Goal: Transaction & Acquisition: Purchase product/service

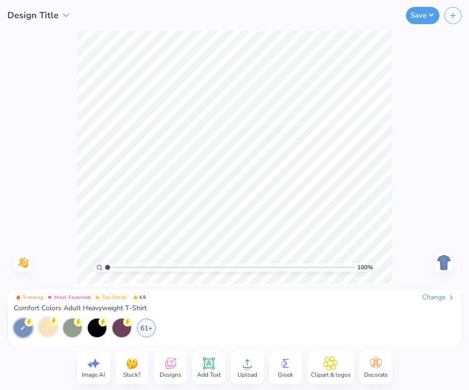
click at [42, 327] on div at bounding box center [47, 327] width 19 height 19
click at [88, 326] on div at bounding box center [97, 327] width 19 height 19
click at [163, 322] on div "61+" at bounding box center [211, 328] width 394 height 19
click at [147, 324] on div "61+" at bounding box center [146, 327] width 19 height 19
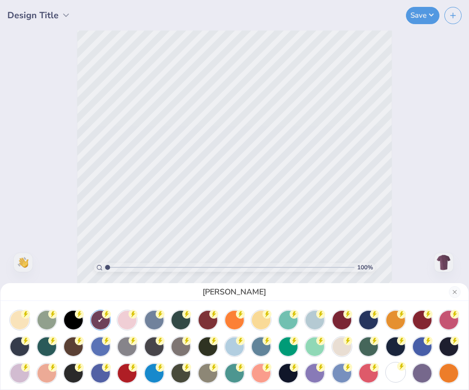
click at [394, 372] on div at bounding box center [395, 372] width 19 height 19
click at [68, 148] on div "White" at bounding box center [234, 195] width 469 height 390
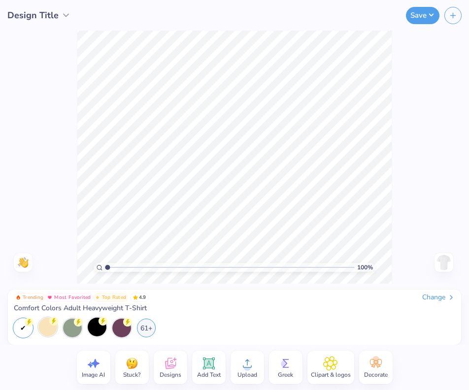
click at [173, 369] on icon at bounding box center [170, 363] width 15 height 15
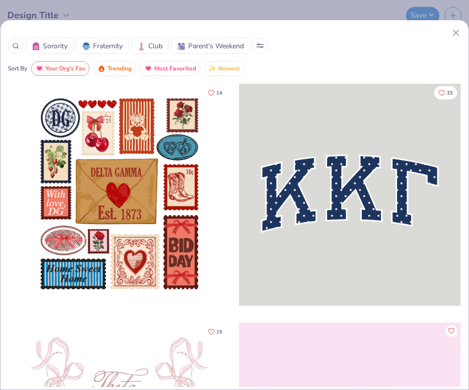
click at [13, 47] on icon at bounding box center [15, 45] width 7 height 7
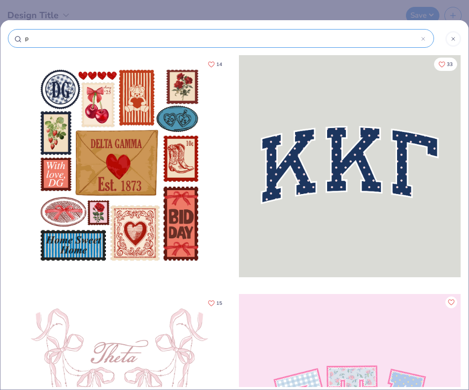
type input "pi"
type input "pi b"
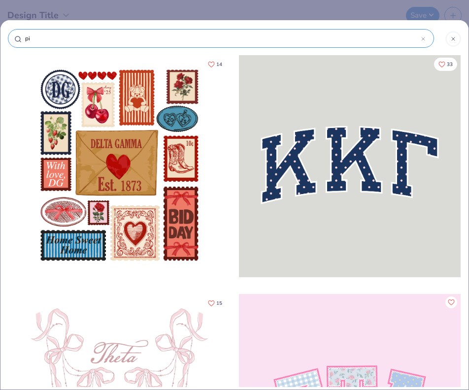
type input "pi b"
type input "pi be"
type input "pi bet"
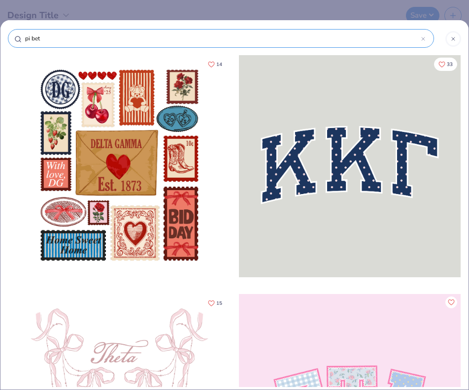
type input "pi beta"
type input "pi beta p"
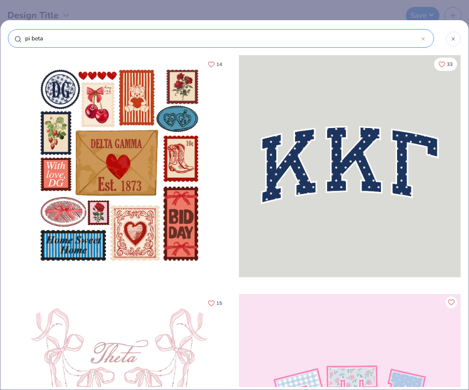
type input "pi beta p"
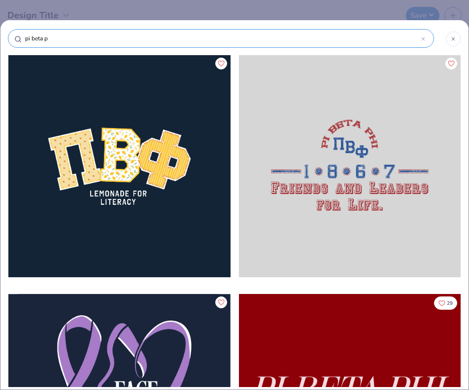
type input "pi beta ph"
type input "pi beta phi"
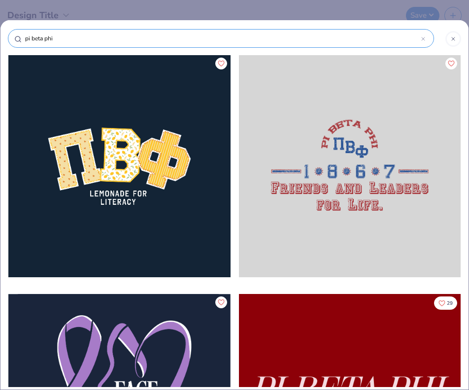
type input "pi beta phi"
type input "pi beta phi o"
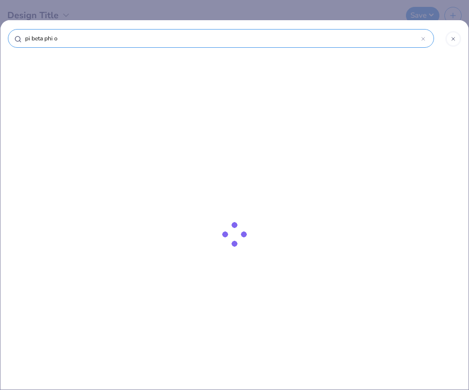
type input "pi beta phi"
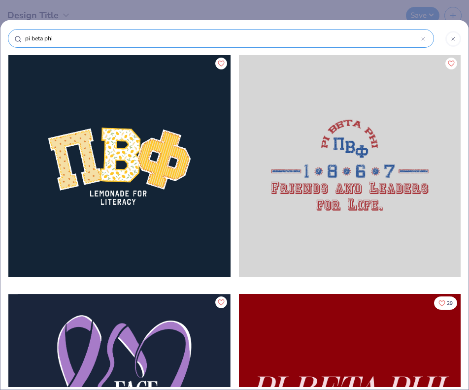
type input "pi beta phi p"
type input "pi beta phi pa"
type input "pi beta phi par"
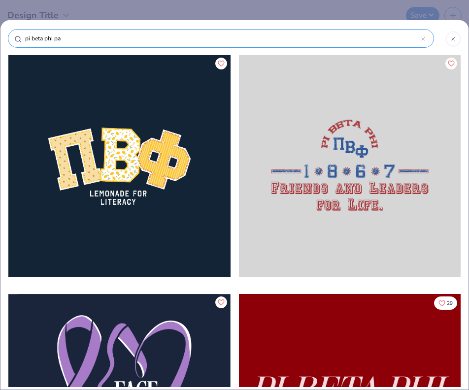
type input "pi beta phi par"
type input "pi beta phi pare"
type input "pi beta phi paren"
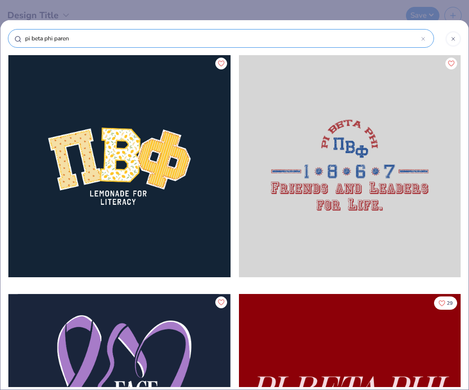
type input "pi beta phi parent"
type input "pi beta phi parents"
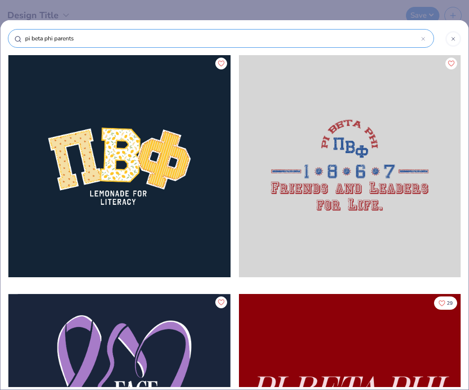
type input "pi beta phi parents"
type input "pi beta phi parents w"
type input "pi beta phi parents we"
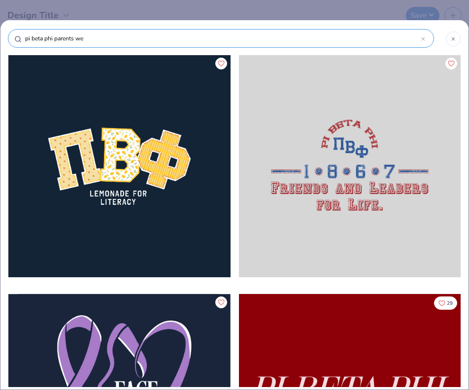
type input "pi beta phi parents wee"
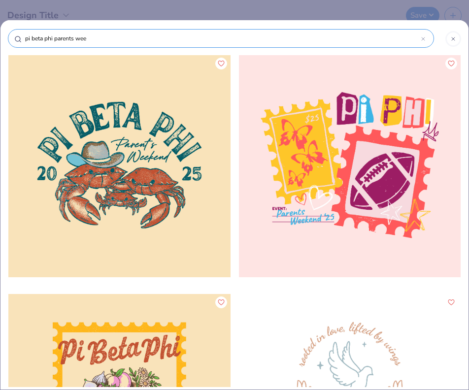
type input "pi beta phi parents week"
type input "pi beta phi parents weeke"
type input "pi beta phi parents weeken"
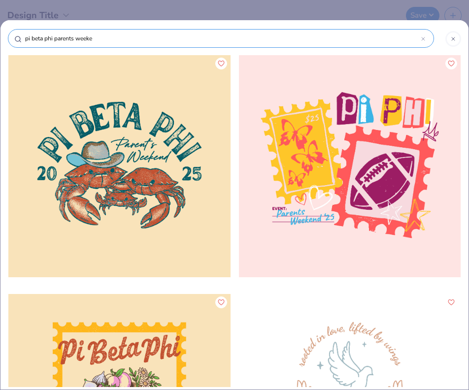
type input "pi beta phi parents weeken"
type input "pi beta phi parents weekend"
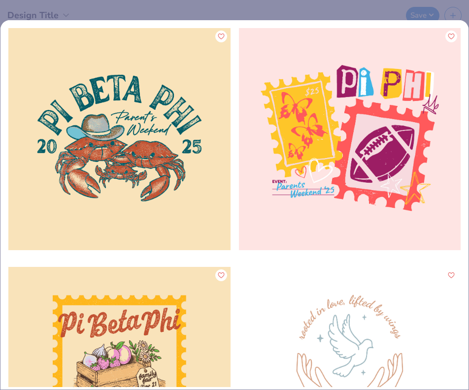
type input "pi beta phi parents weekend"
click at [260, 7] on div "pi beta phi parents weekend 10" at bounding box center [234, 195] width 469 height 390
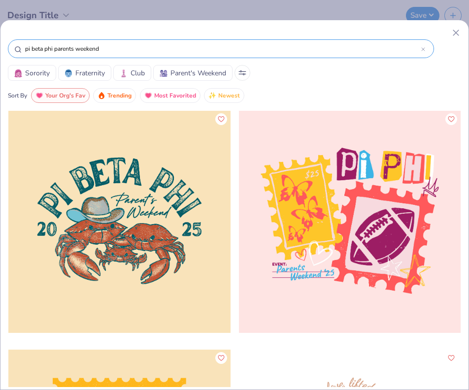
click at [152, 51] on input "pi beta phi parents weekend" at bounding box center [222, 49] width 397 height 10
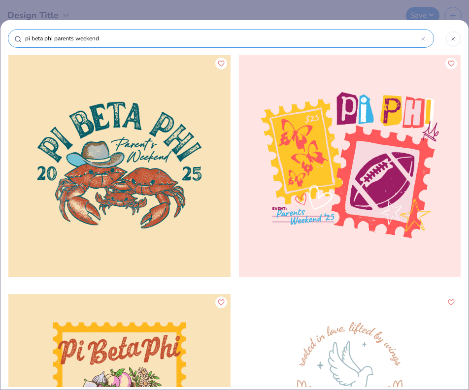
click at [452, 37] on icon at bounding box center [453, 39] width 6 height 6
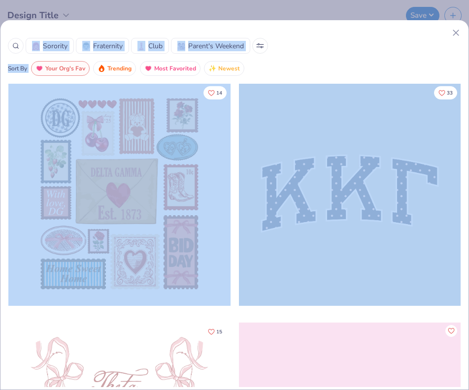
drag, startPoint x: 454, startPoint y: 35, endPoint x: 361, endPoint y: 98, distance: 112.4
click at [361, 98] on div "Sorority Fraternity Club Parent's Weekend Sort By Your Org's Fav Trending Most …" at bounding box center [234, 207] width 468 height 359
click at [289, 46] on div "Sorority Fraternity Club Parent's Weekend" at bounding box center [234, 46] width 453 height 16
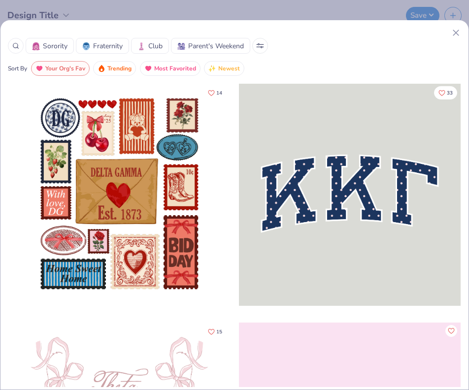
click at [191, 44] on span "Parent's Weekend" at bounding box center [216, 46] width 56 height 10
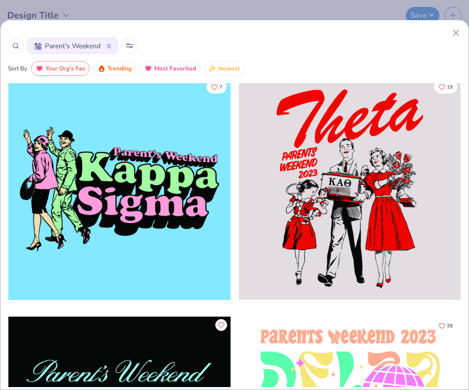
scroll to position [5736, 0]
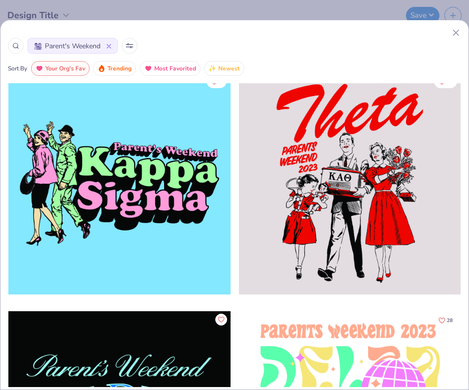
click at [454, 30] on icon at bounding box center [455, 33] width 10 height 10
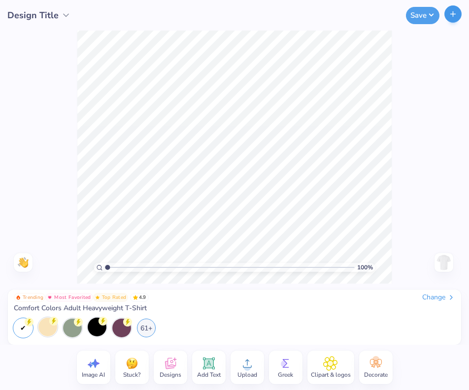
click at [454, 16] on icon "button" at bounding box center [452, 14] width 8 height 8
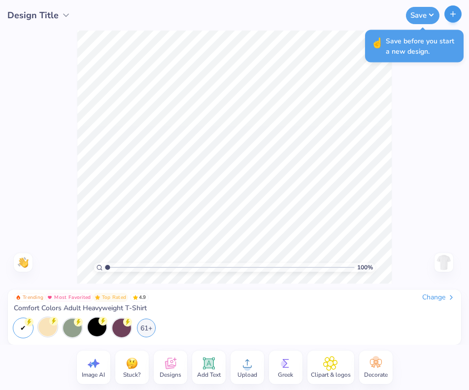
click at [454, 16] on icon "button" at bounding box center [452, 14] width 8 height 8
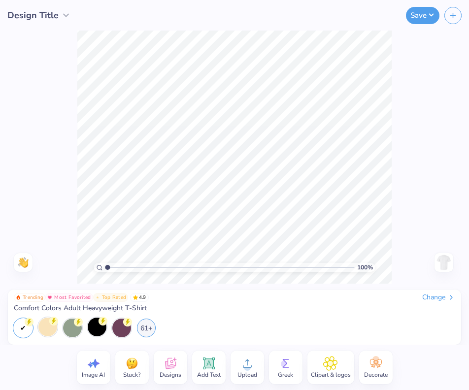
click at [252, 357] on icon at bounding box center [247, 363] width 15 height 15
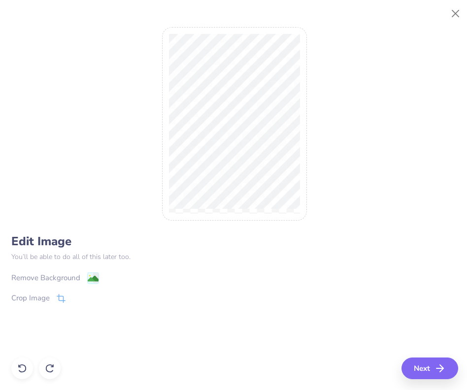
click at [53, 274] on div "Remove Background" at bounding box center [45, 277] width 69 height 11
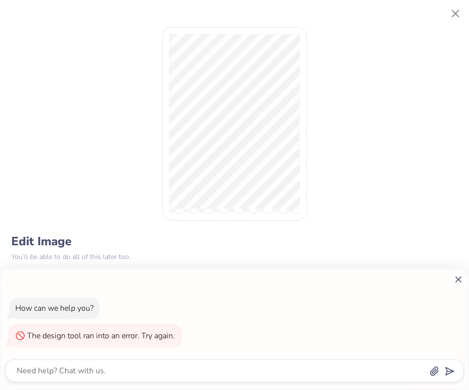
click at [454, 283] on icon at bounding box center [458, 279] width 10 height 10
type textarea "x"
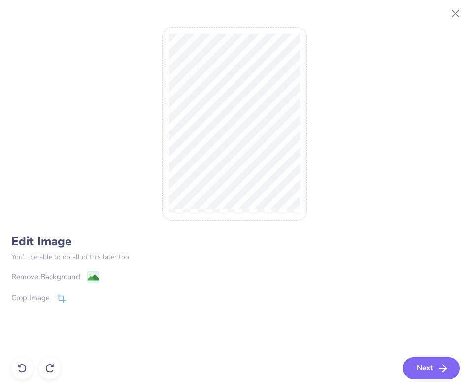
click at [435, 366] on button "Next" at bounding box center [431, 368] width 57 height 22
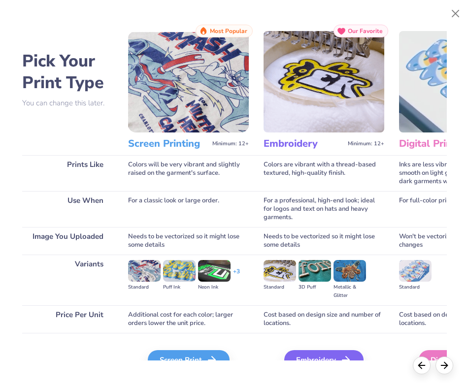
scroll to position [0, 0]
click at [194, 356] on div "Screen Print" at bounding box center [190, 360] width 82 height 20
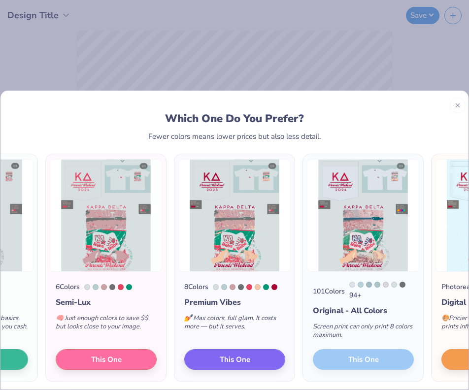
click at [458, 105] on icon at bounding box center [457, 105] width 7 height 7
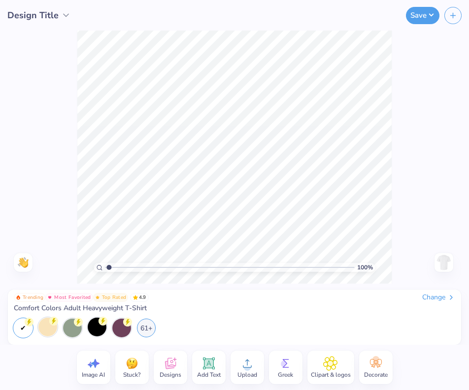
type input "1.14"
type textarea "x"
type input "2.47"
type textarea "x"
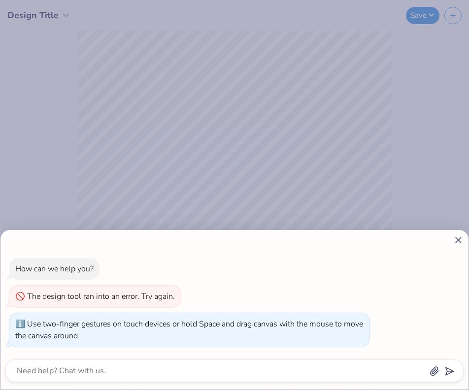
drag, startPoint x: 109, startPoint y: 266, endPoint x: 35, endPoint y: 257, distance: 73.9
type input "1"
click at [35, 257] on body "Design Title Save Image AI Stuck? Designs Add Text Upload Greek Clipart & logos…" at bounding box center [234, 195] width 469 height 390
click at [458, 240] on line at bounding box center [457, 239] width 5 height 5
type textarea "x"
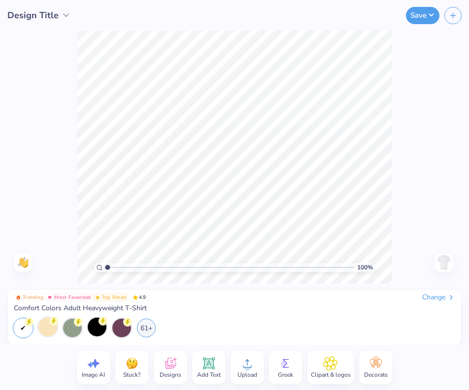
click at [287, 359] on icon at bounding box center [285, 363] width 15 height 15
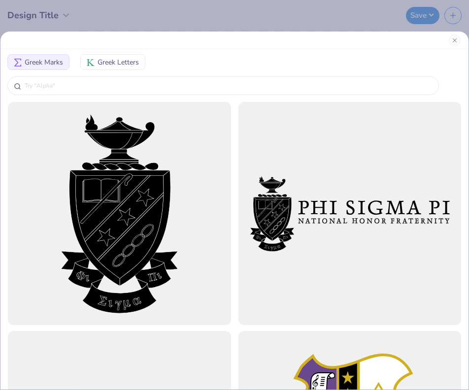
click at [139, 19] on div "Greek Marks Greek Letters" at bounding box center [234, 195] width 469 height 390
